Goal: Task Accomplishment & Management: Manage account settings

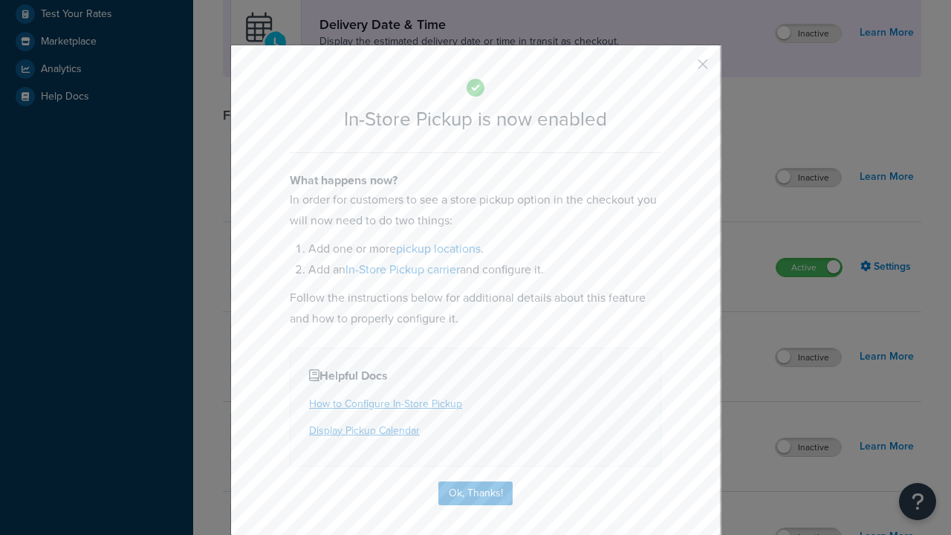
click at [681, 69] on button "button" at bounding box center [681, 70] width 4 height 4
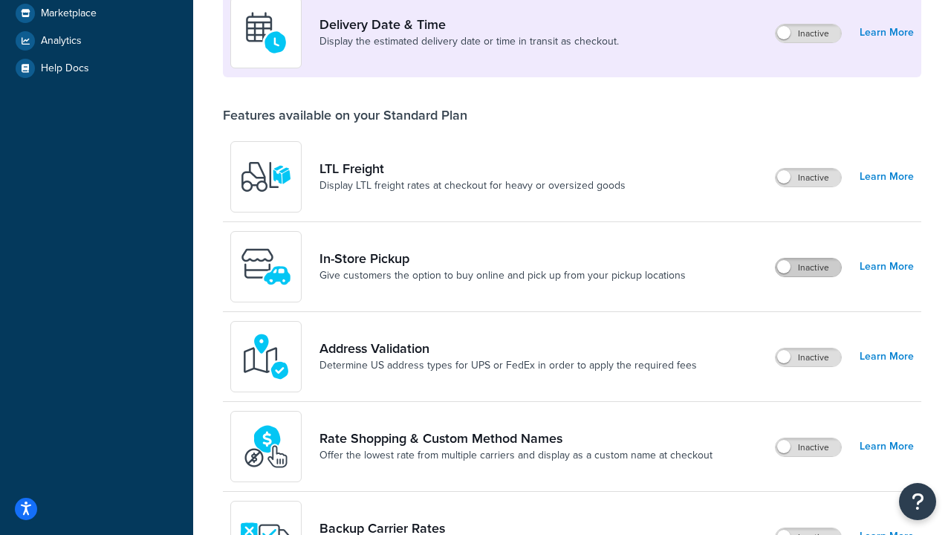
scroll to position [361, 0]
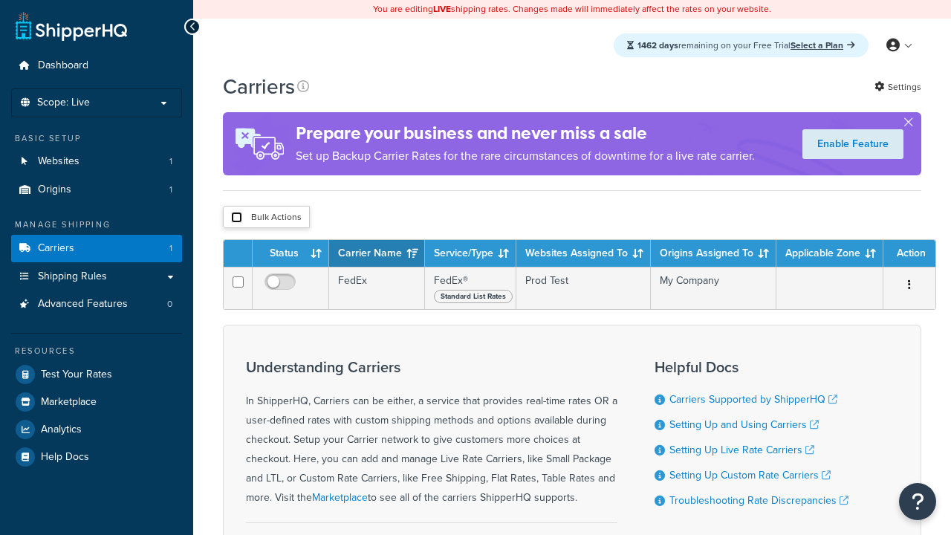
click at [236, 219] on input "checkbox" at bounding box center [236, 217] width 11 height 11
checkbox input "true"
click at [0, 0] on button "Delete" at bounding box center [0, 0] width 0 height 0
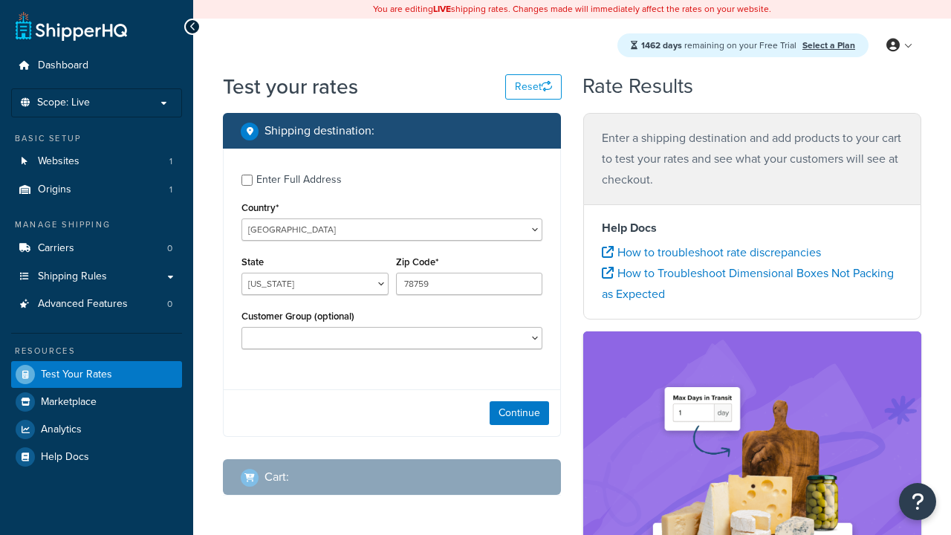
select select "[GEOGRAPHIC_DATA]"
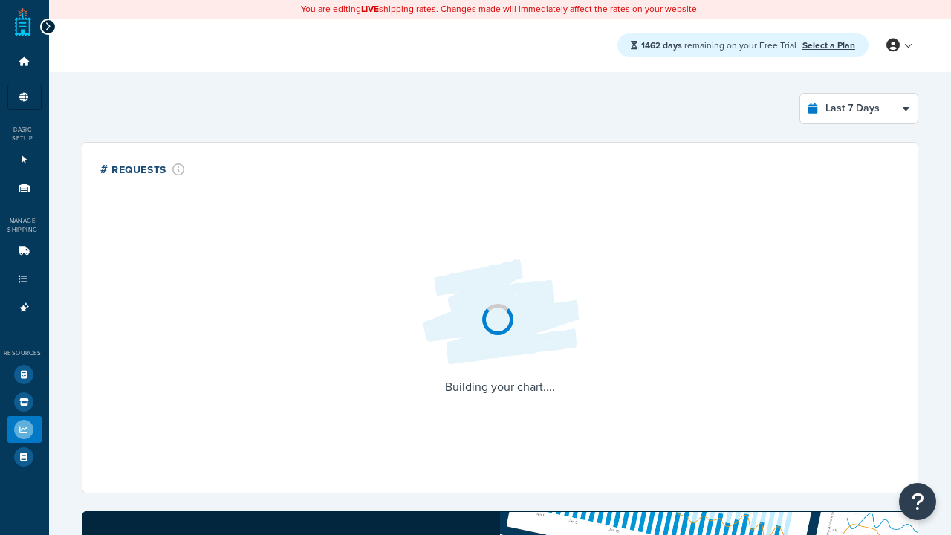
select select "last_7_days"
click at [48, 22] on icon at bounding box center [48, 27] width 7 height 10
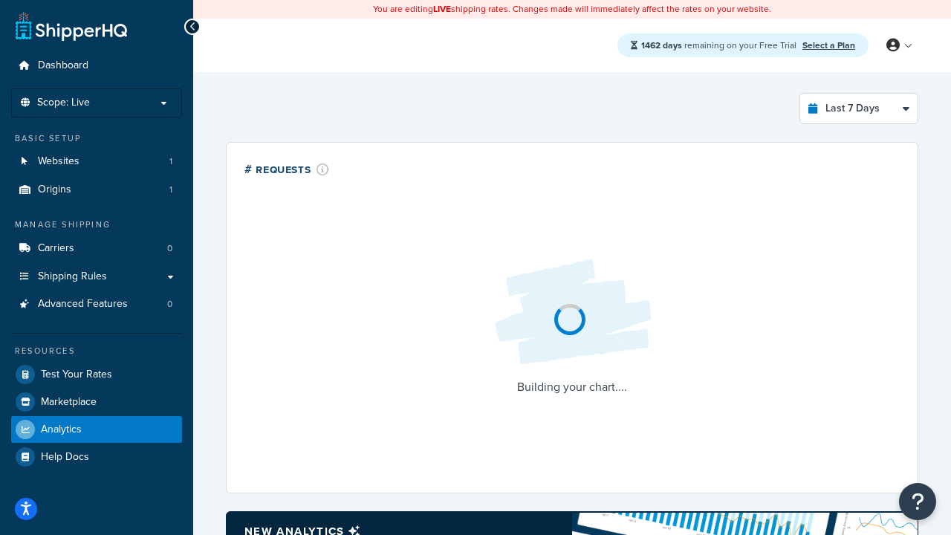
scroll to position [19, 0]
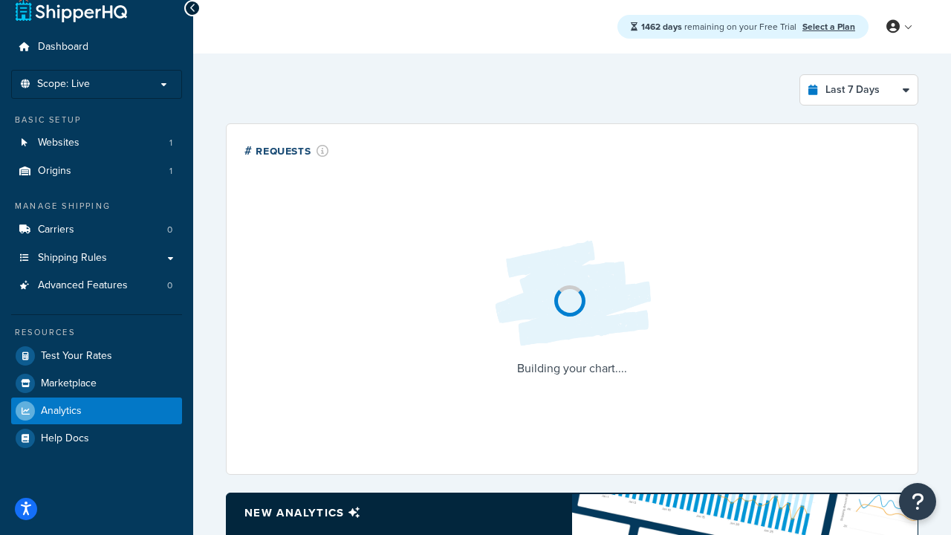
click at [829, 33] on link "Select a Plan" at bounding box center [829, 26] width 53 height 13
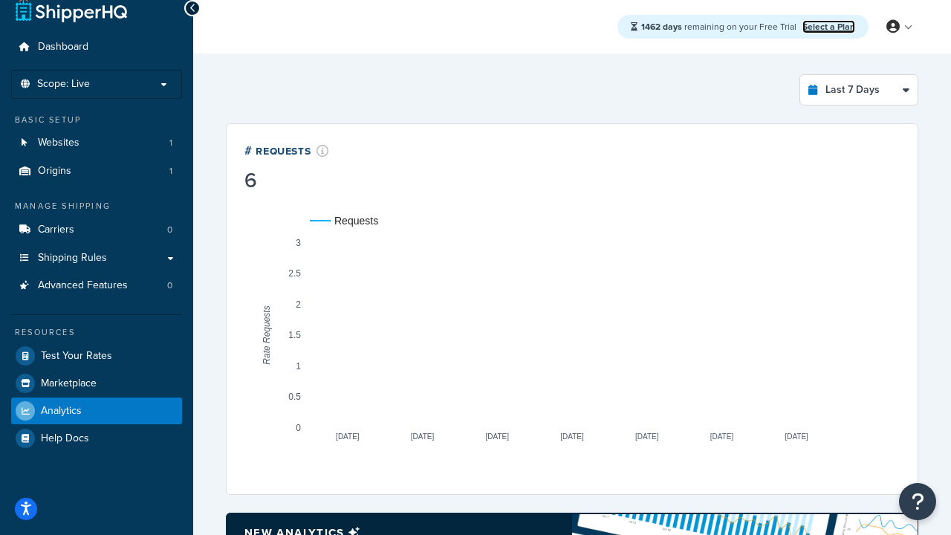
scroll to position [0, 0]
